Goal: Transaction & Acquisition: Purchase product/service

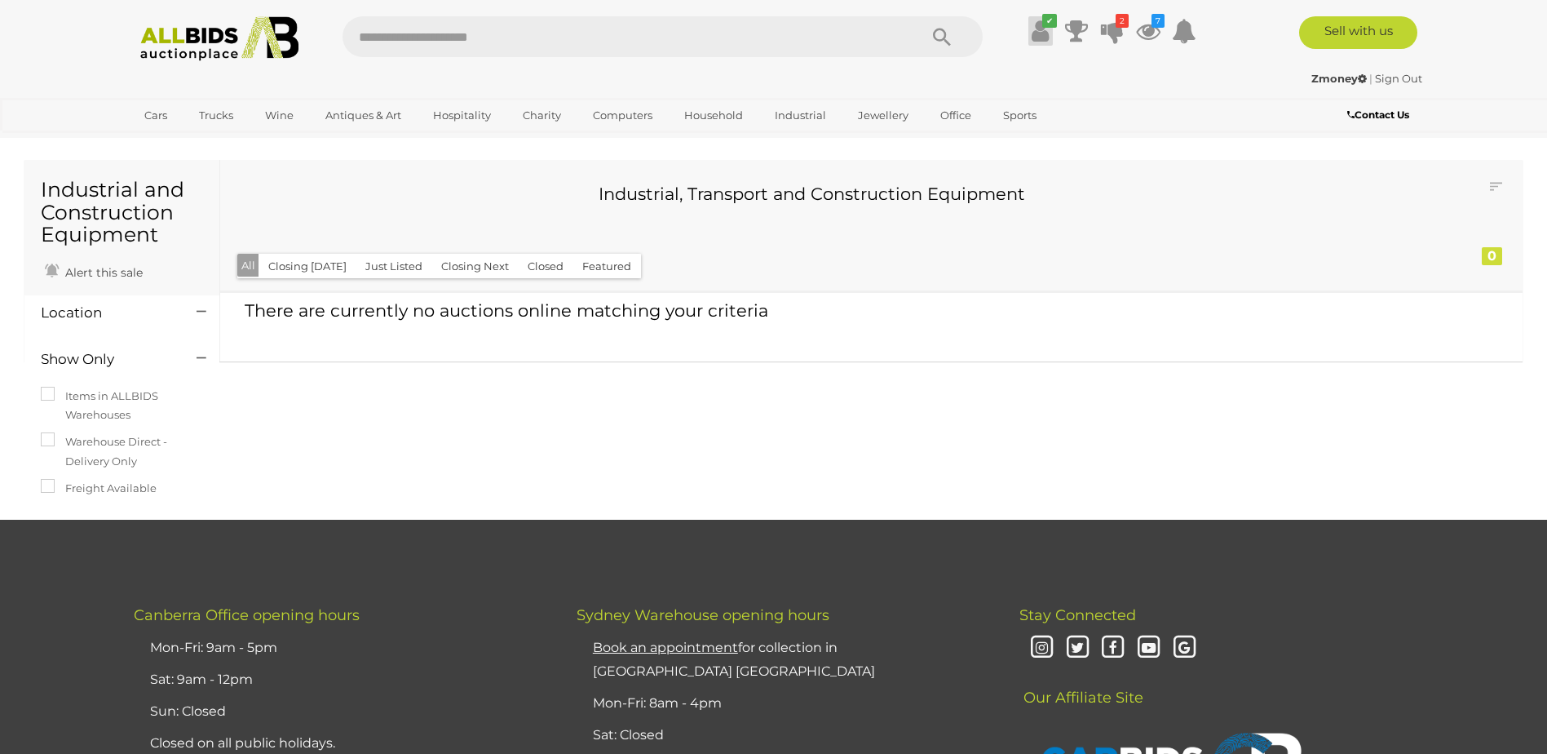
click at [1039, 30] on icon at bounding box center [1040, 30] width 17 height 29
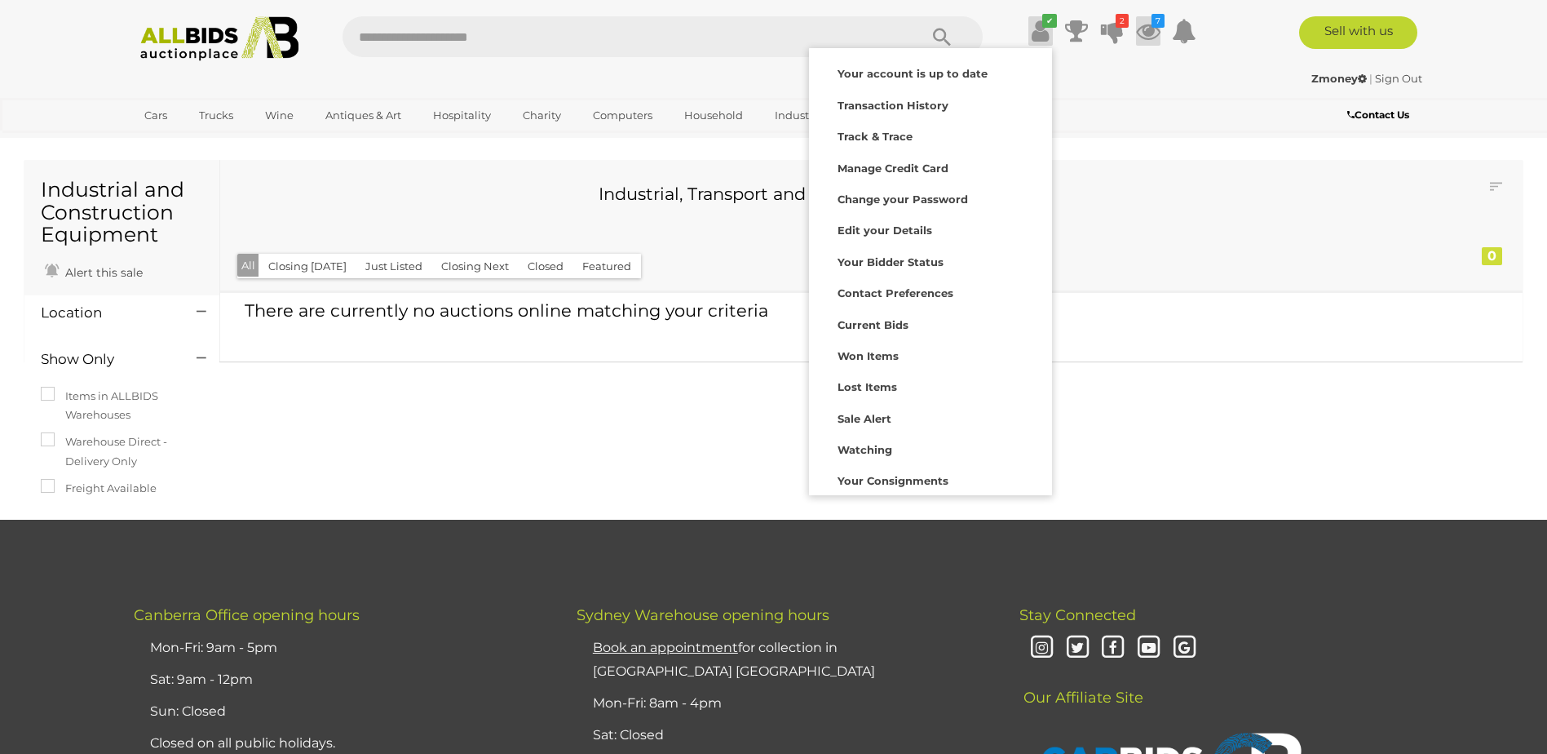
click at [1140, 39] on icon at bounding box center [1148, 30] width 24 height 29
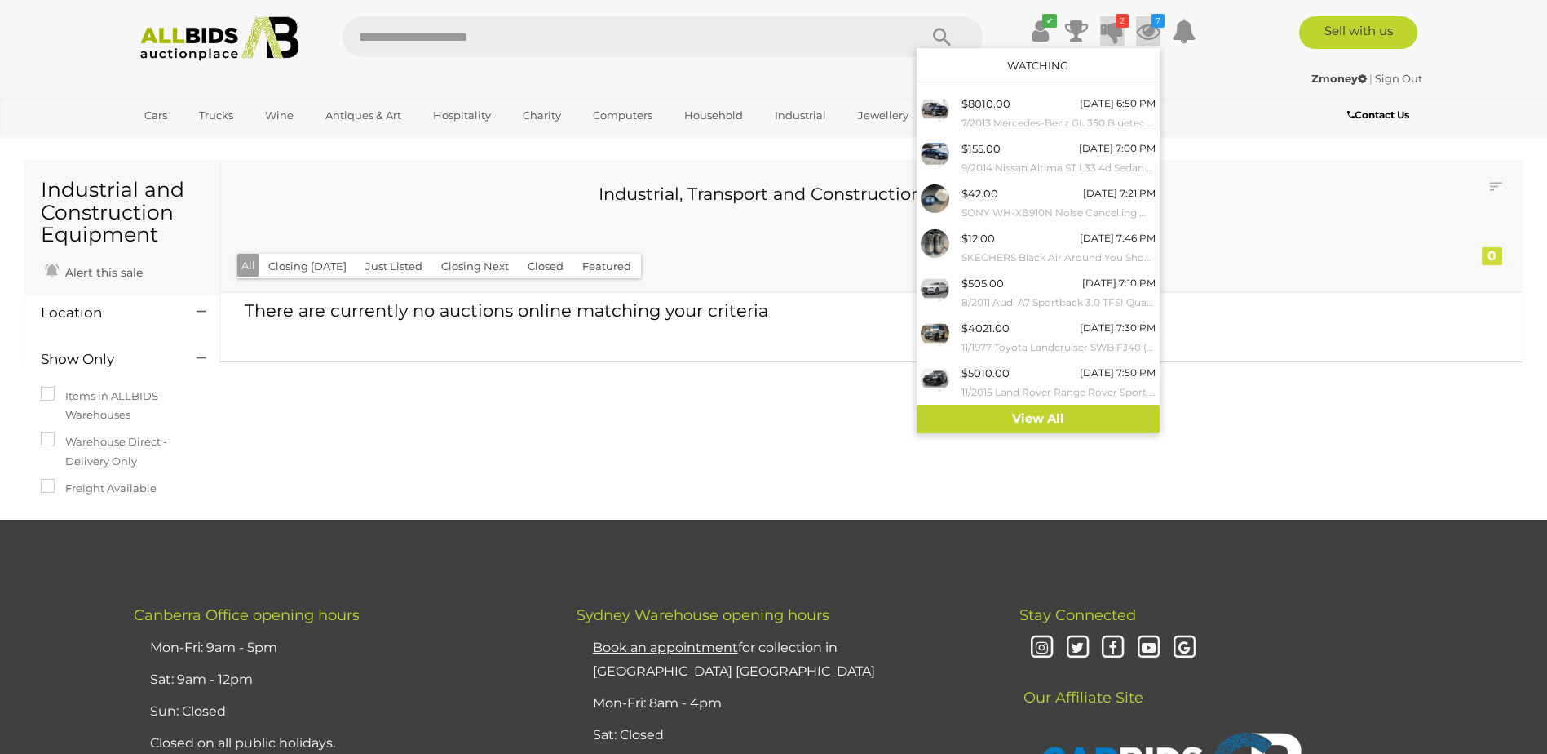
click at [1115, 39] on icon at bounding box center [1112, 30] width 23 height 29
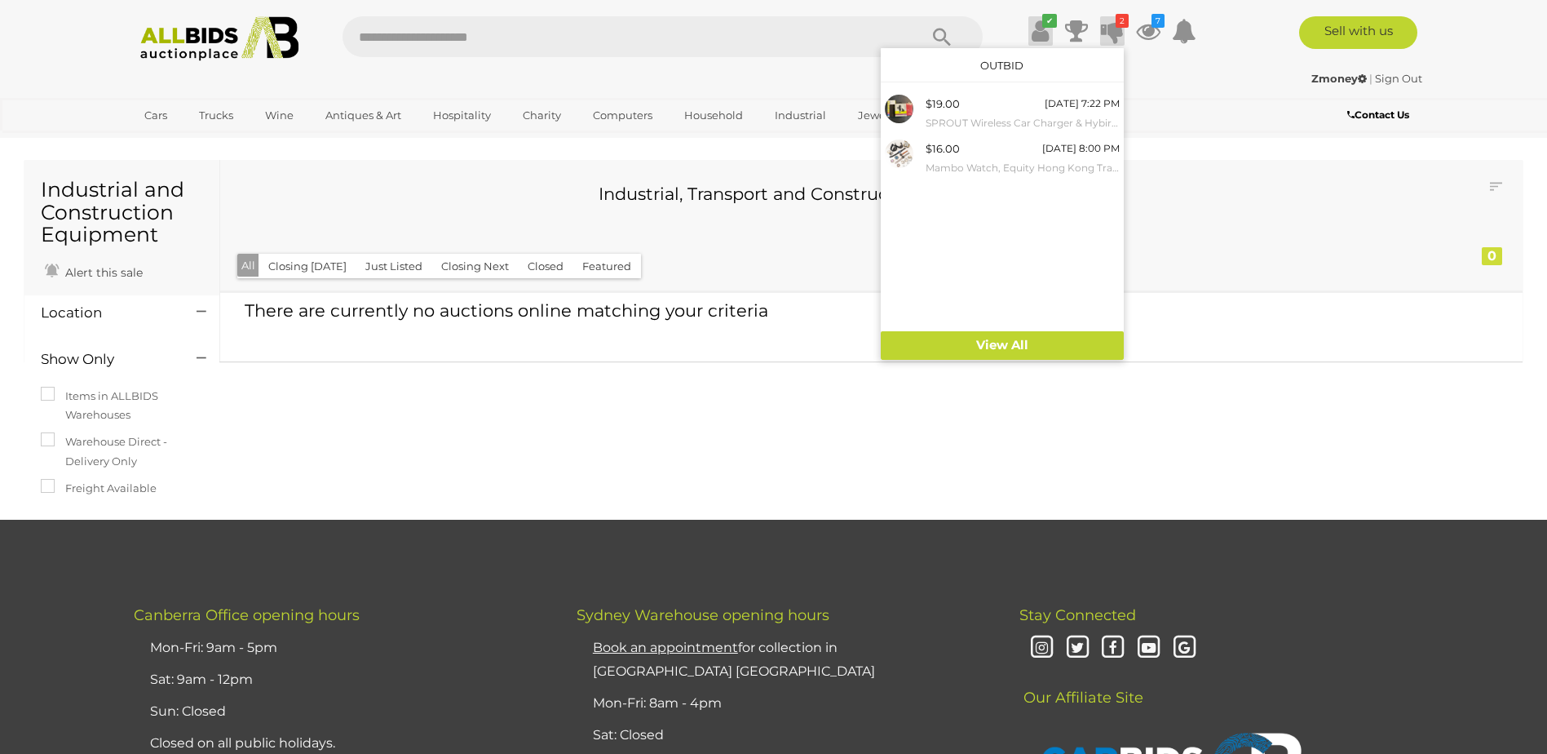
click at [1049, 41] on link "✔" at bounding box center [1041, 30] width 24 height 29
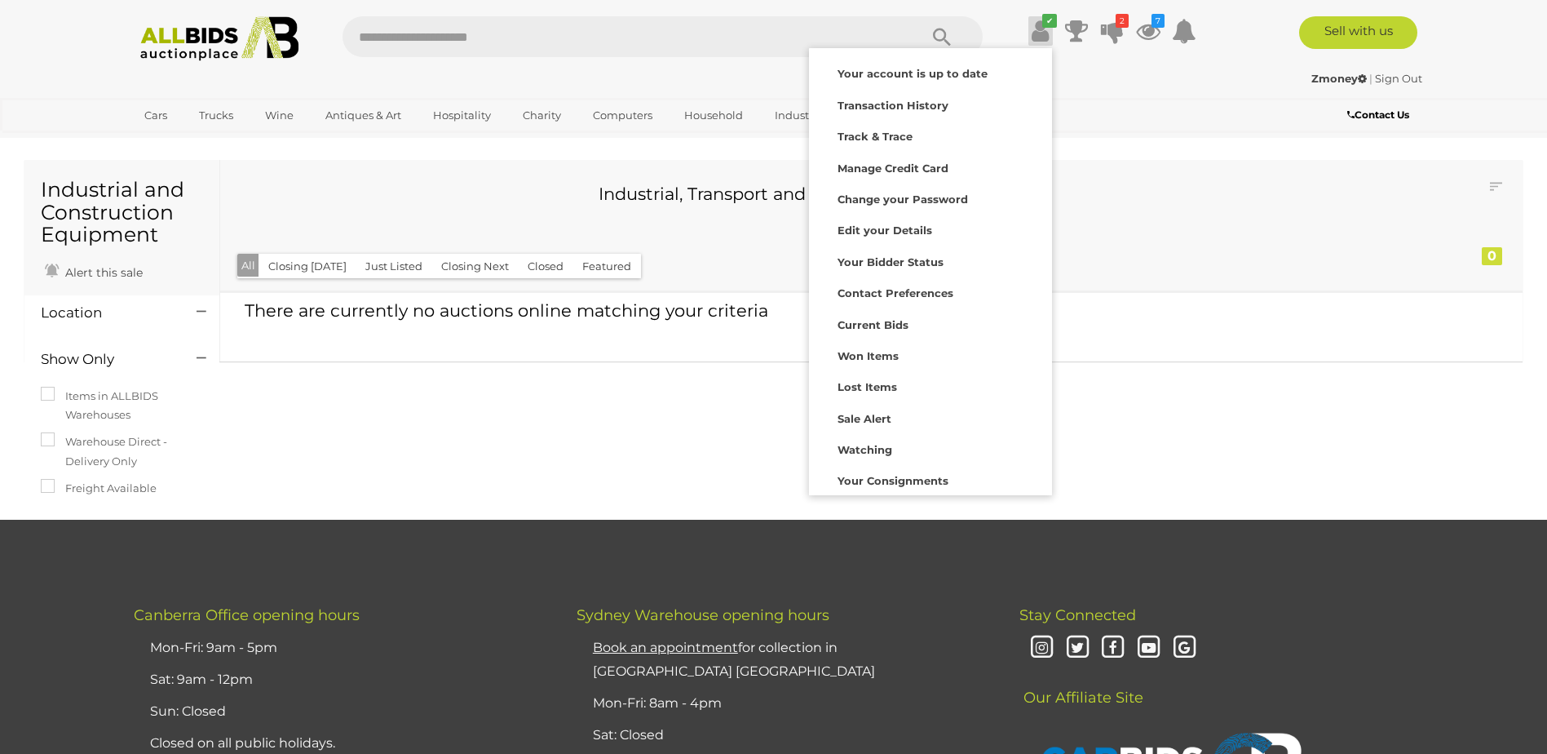
click at [217, 51] on img at bounding box center [219, 38] width 177 height 45
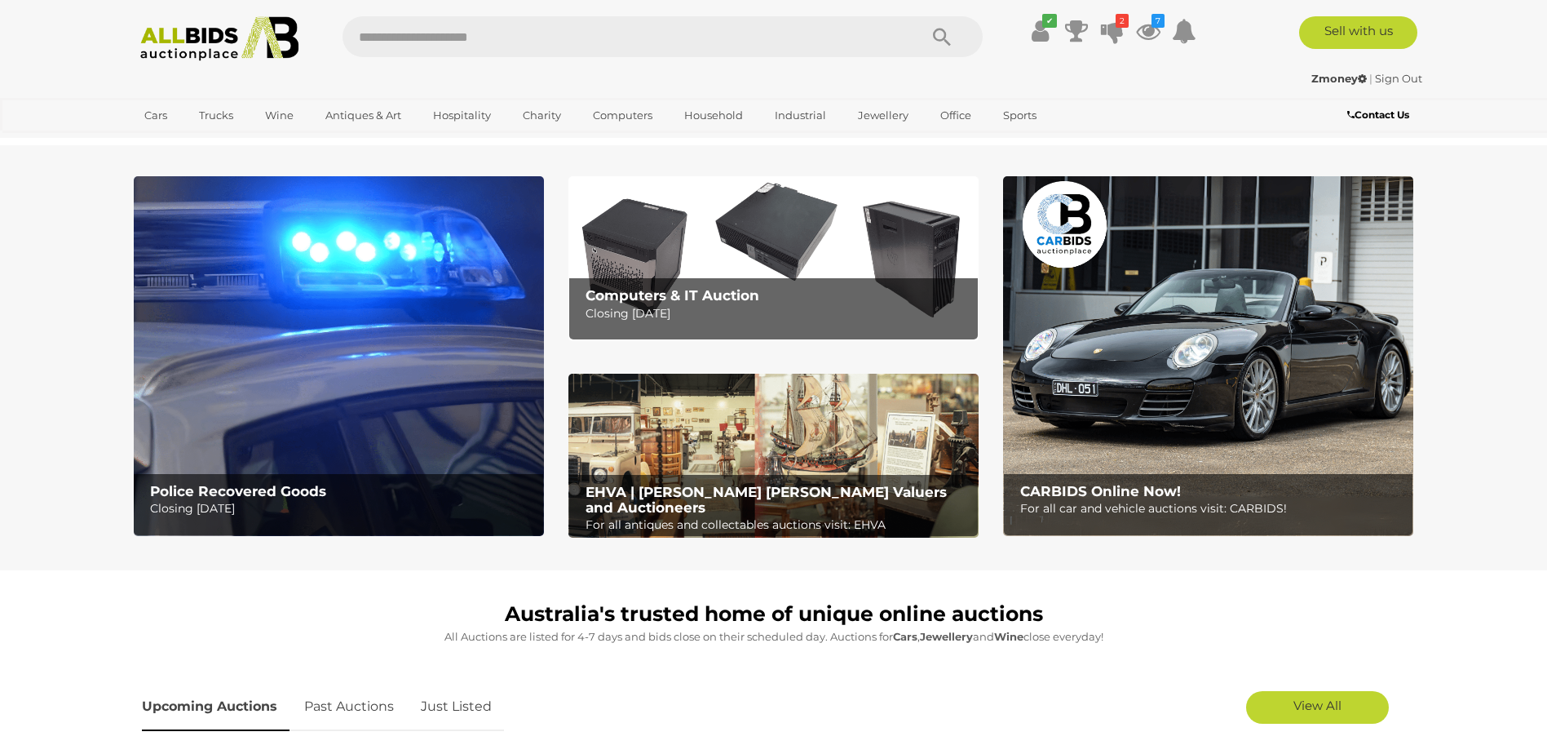
click at [897, 308] on p "Closing Tuesday 16th September" at bounding box center [778, 313] width 384 height 20
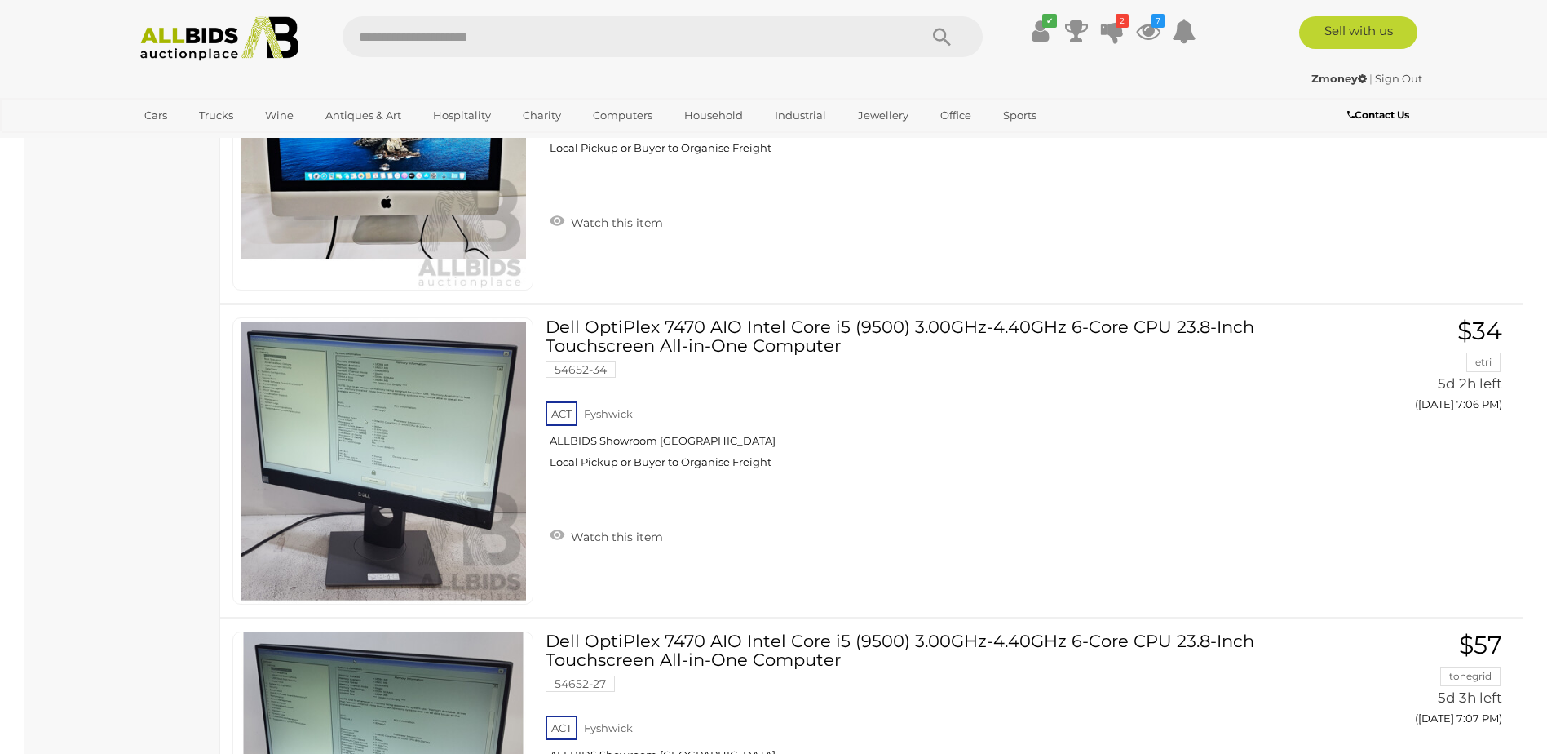
scroll to position [1387, 0]
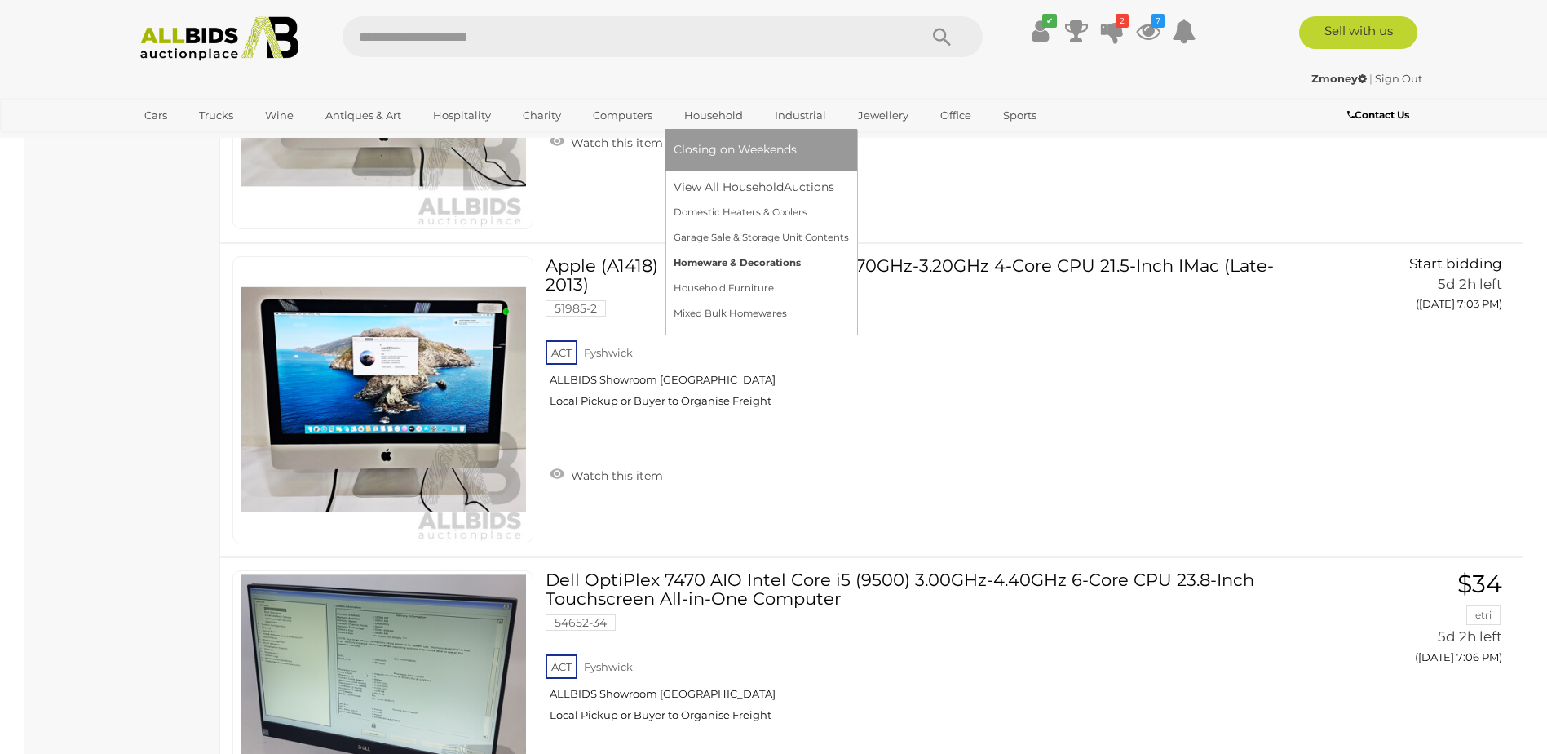
click at [732, 258] on link "Homeware & Decorations" at bounding box center [761, 262] width 175 height 25
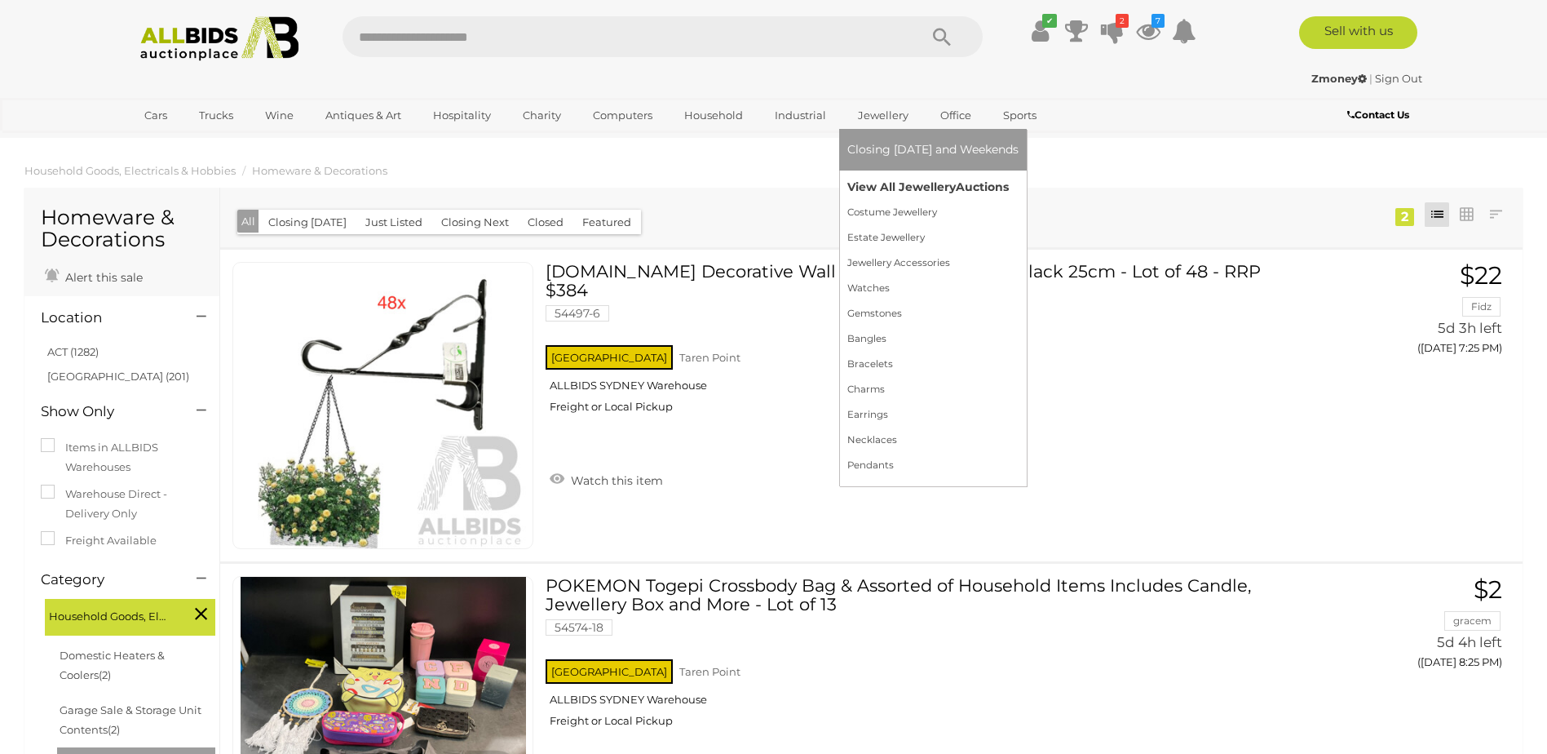
click at [877, 184] on link "View All Jewellery Auctions" at bounding box center [933, 187] width 171 height 25
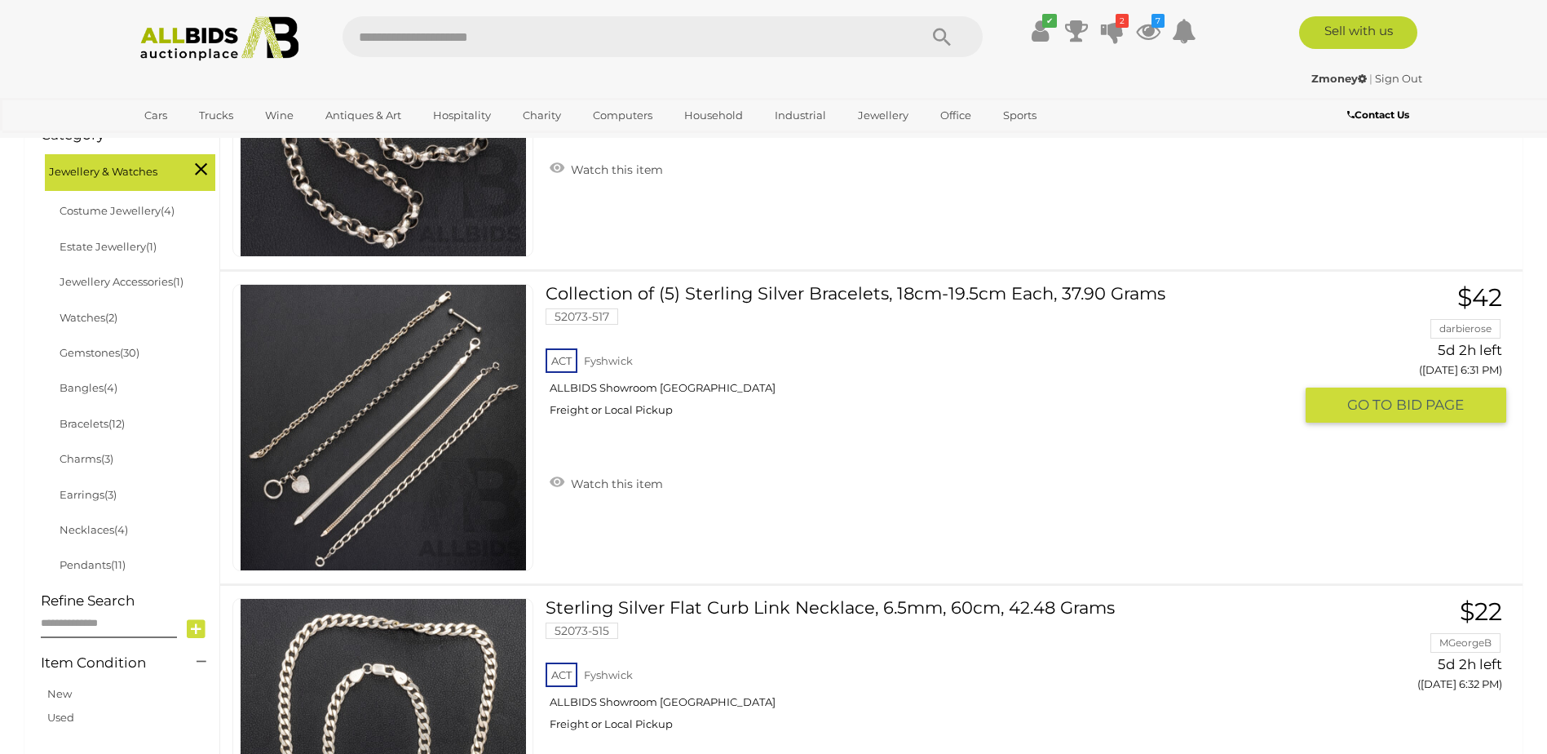
scroll to position [657, 0]
